Goal: Browse casually

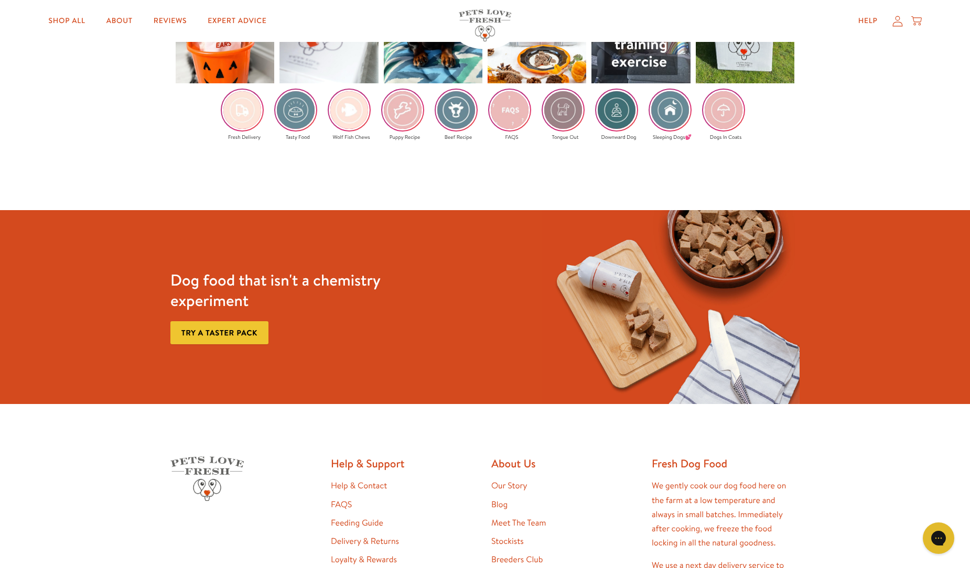
scroll to position [2045, 0]
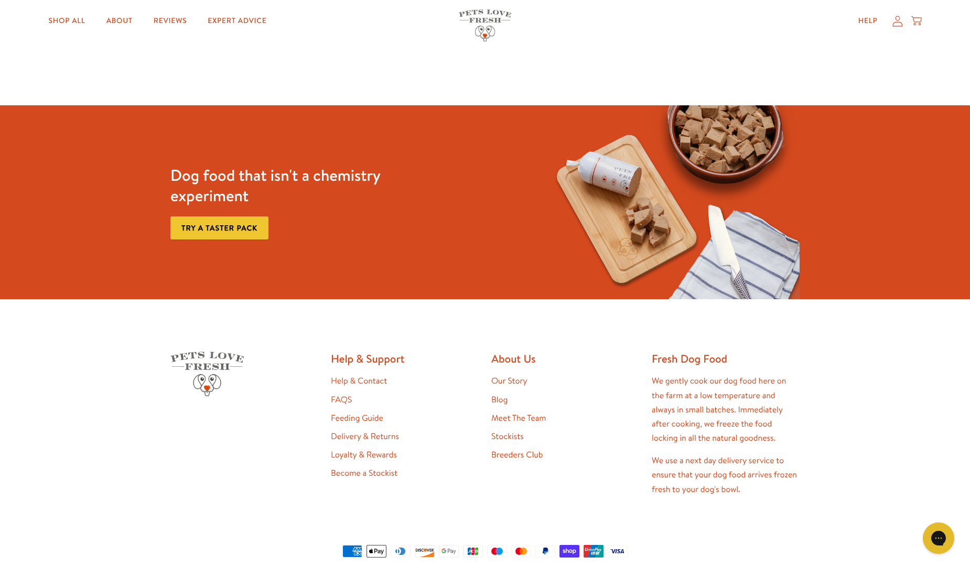
click at [514, 375] on link "Our Story" at bounding box center [509, 381] width 36 height 12
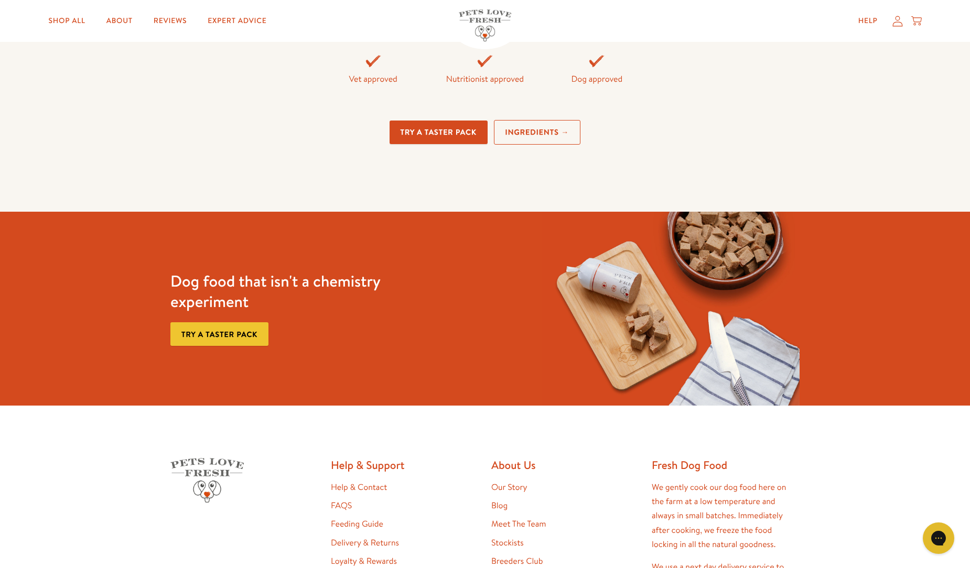
scroll to position [2726, 0]
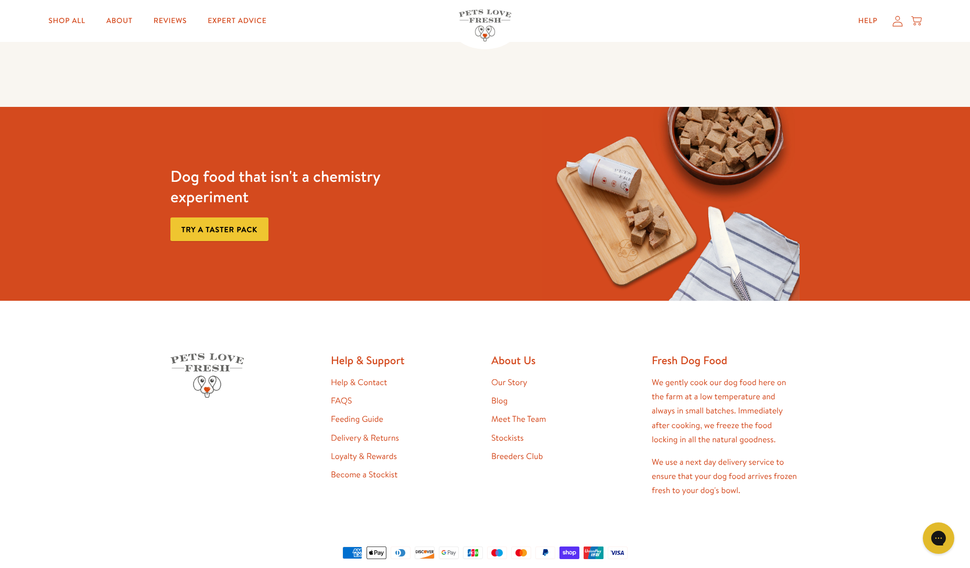
click at [493, 417] on link "Meet The Team" at bounding box center [518, 420] width 55 height 12
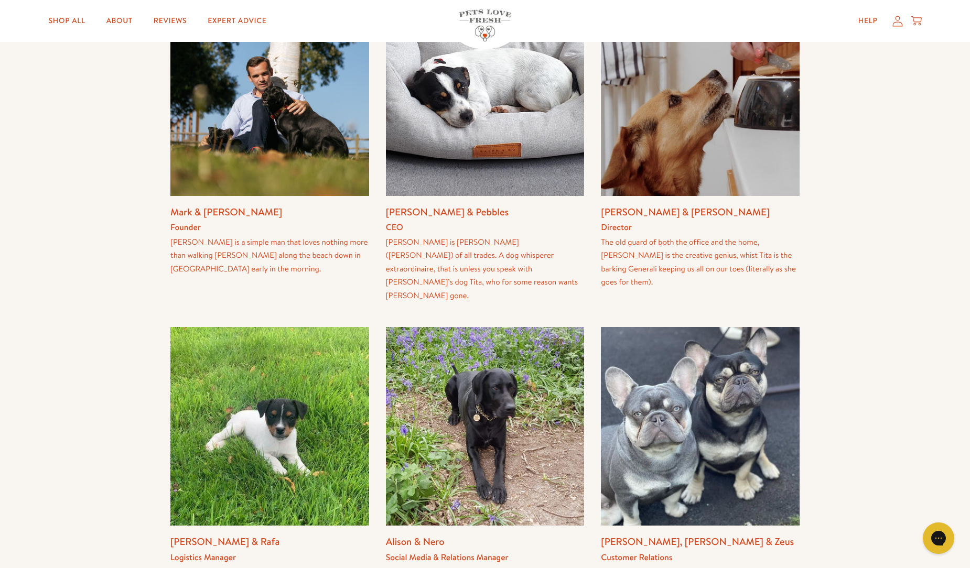
scroll to position [472, 0]
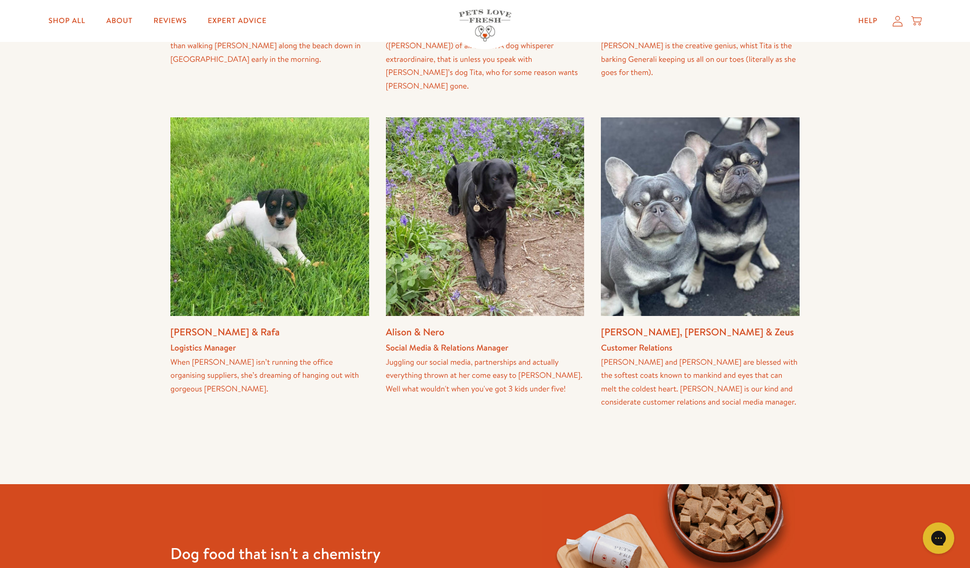
click at [202, 325] on h3 "Jess & Rafa" at bounding box center [269, 333] width 199 height 17
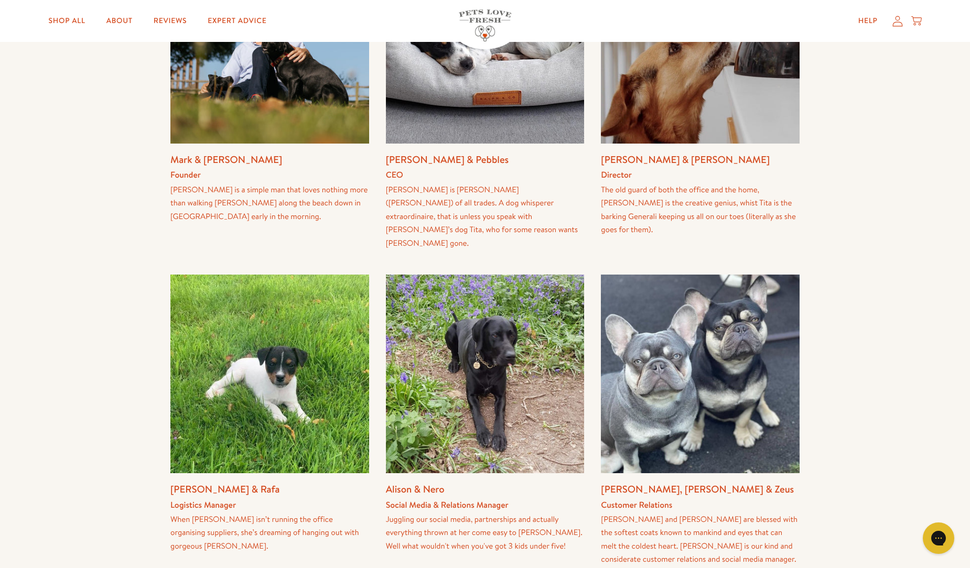
scroll to position [210, 0]
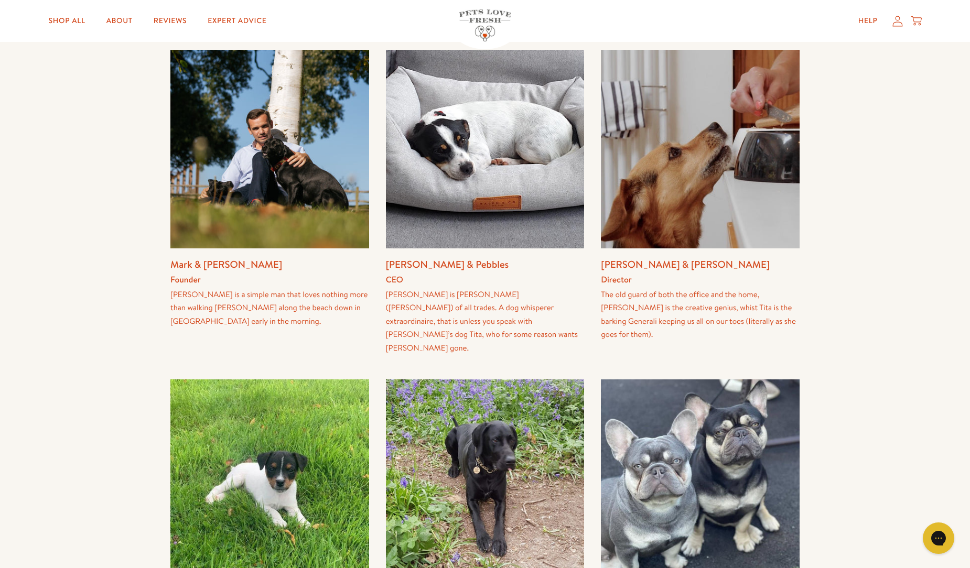
click at [189, 281] on h4 "Founder" at bounding box center [269, 280] width 199 height 14
click at [223, 309] on div "Mark is a simple man that loves nothing more than walking Holly along the beach…" at bounding box center [269, 308] width 199 height 40
click at [277, 148] on img at bounding box center [269, 149] width 199 height 199
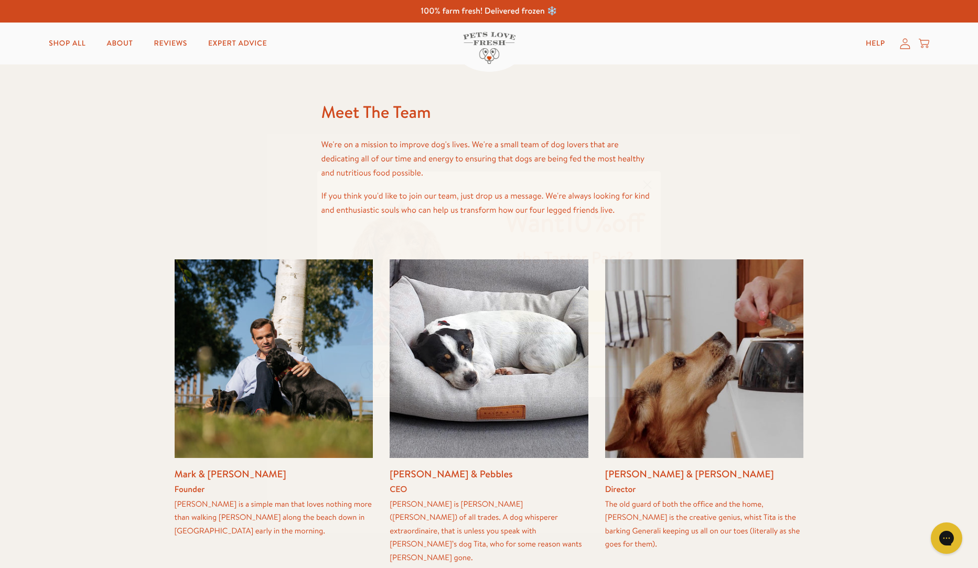
click at [646, 181] on circle "Close dialog" at bounding box center [647, 184] width 17 height 17
